Goal: Transaction & Acquisition: Purchase product/service

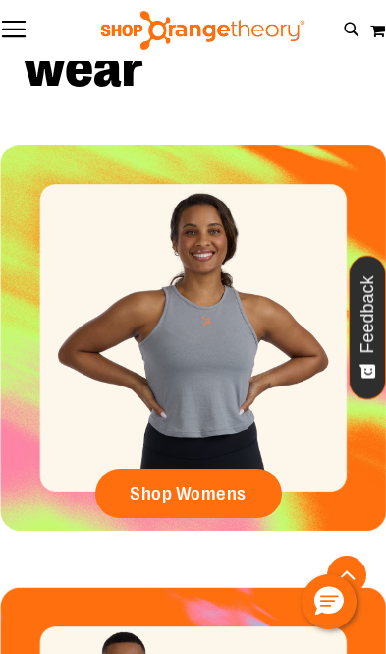
scroll to position [745, 0]
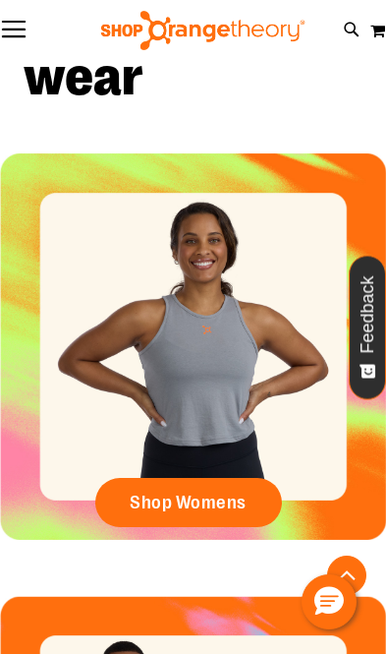
click at [14, 32] on button "Toggle Nav" at bounding box center [14, 31] width 28 height 20
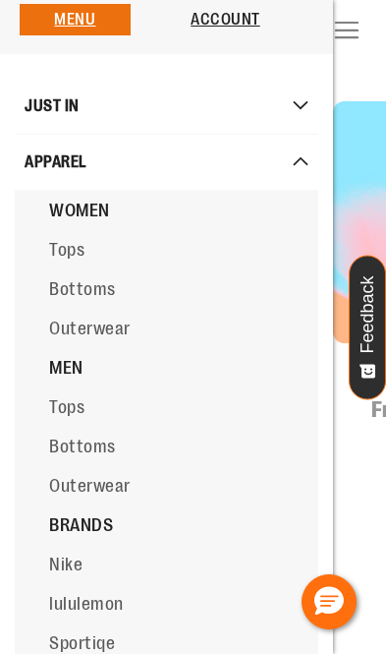
scroll to position [18, 0]
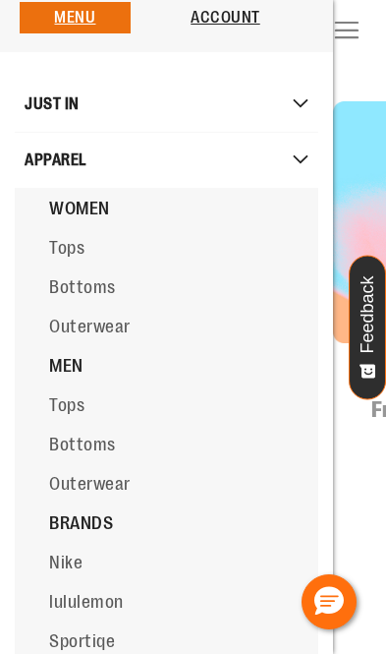
click at [63, 240] on span "Tops" at bounding box center [66, 248] width 35 height 20
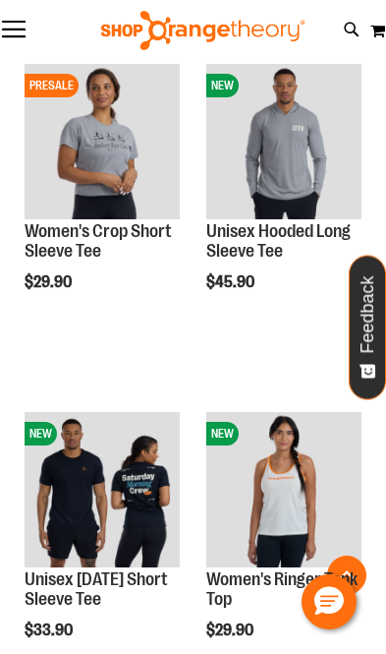
scroll to position [1324, 0]
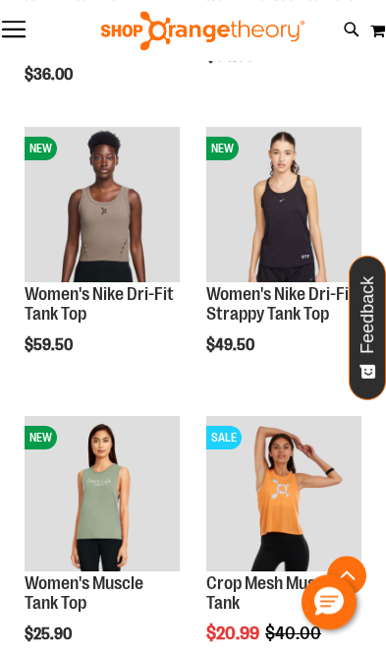
scroll to position [2242, 0]
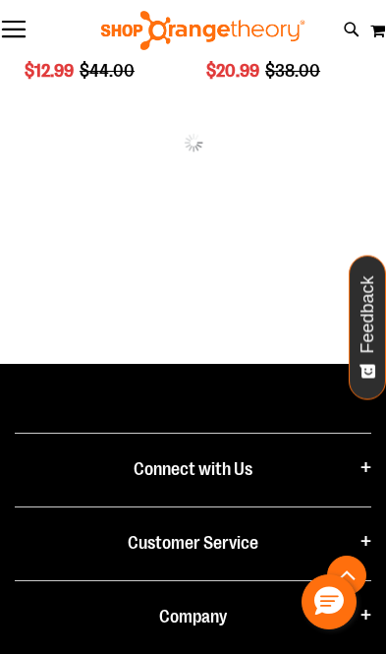
scroll to position [3668, 0]
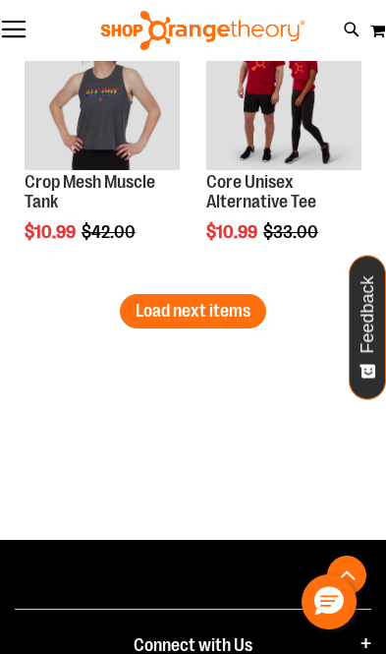
click at [148, 318] on span "Load next items" at bounding box center [193, 311] width 115 height 20
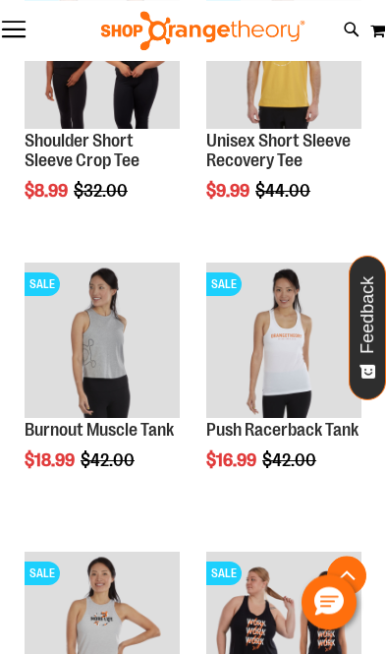
scroll to position [5871, 0]
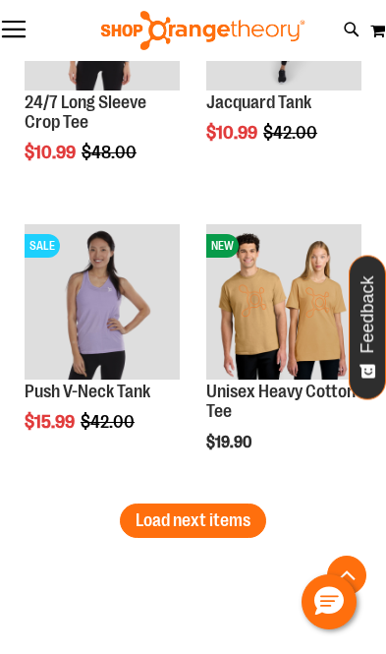
click at [135, 524] on button "Load next items" at bounding box center [193, 520] width 146 height 34
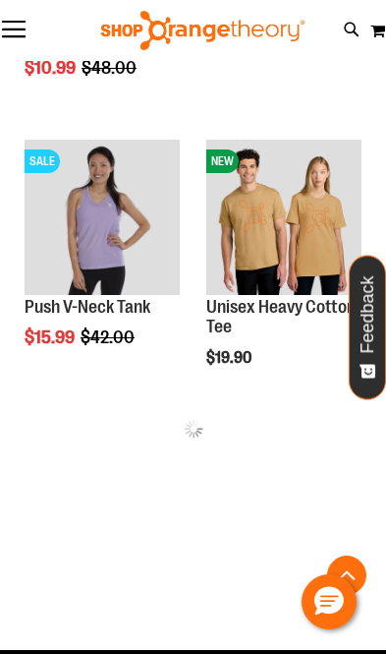
scroll to position [6850, 0]
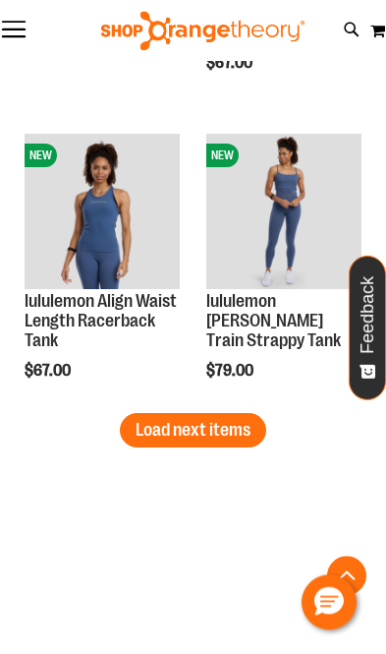
click at [136, 438] on span "Load next items" at bounding box center [193, 430] width 115 height 20
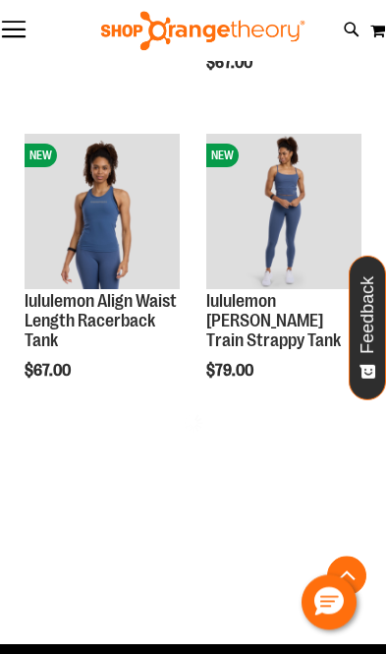
scroll to position [8618, 0]
